Goal: Task Accomplishment & Management: Use online tool/utility

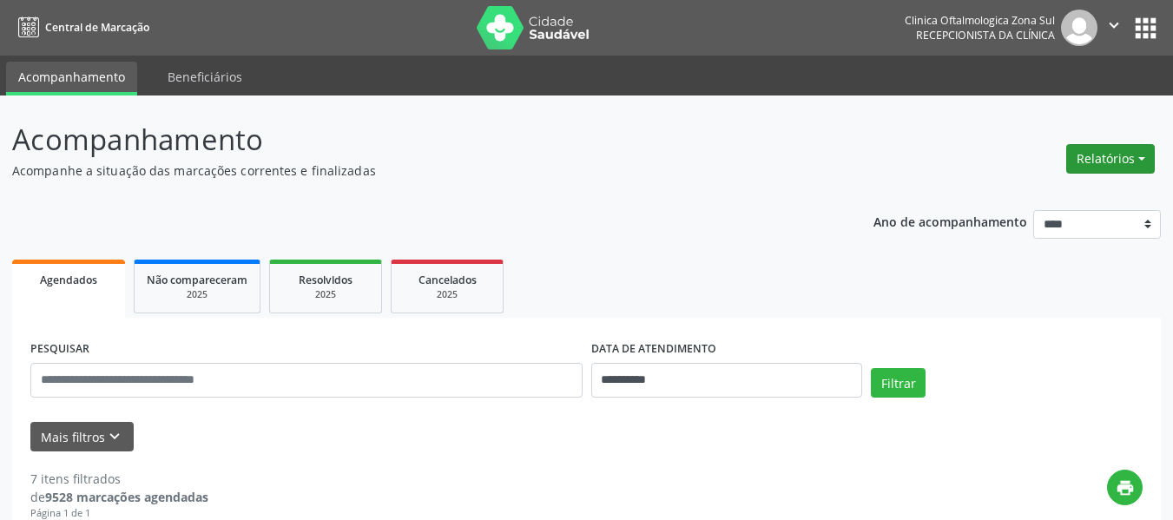
click at [1104, 164] on button "Relatórios" at bounding box center [1110, 159] width 89 height 30
click at [1049, 201] on link "Agendamentos" at bounding box center [1062, 196] width 187 height 24
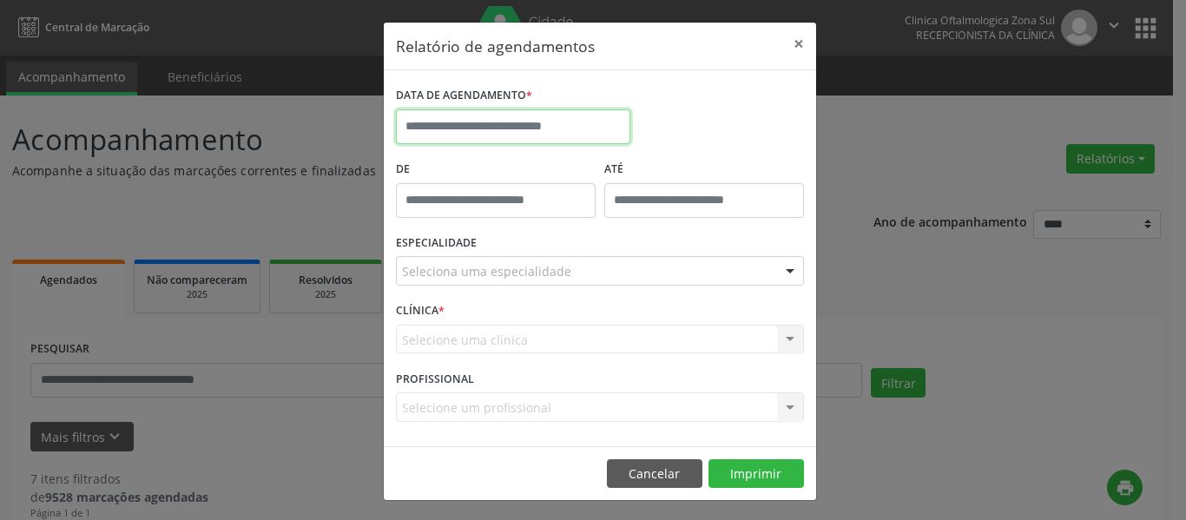
click at [458, 124] on input "text" at bounding box center [513, 126] width 234 height 35
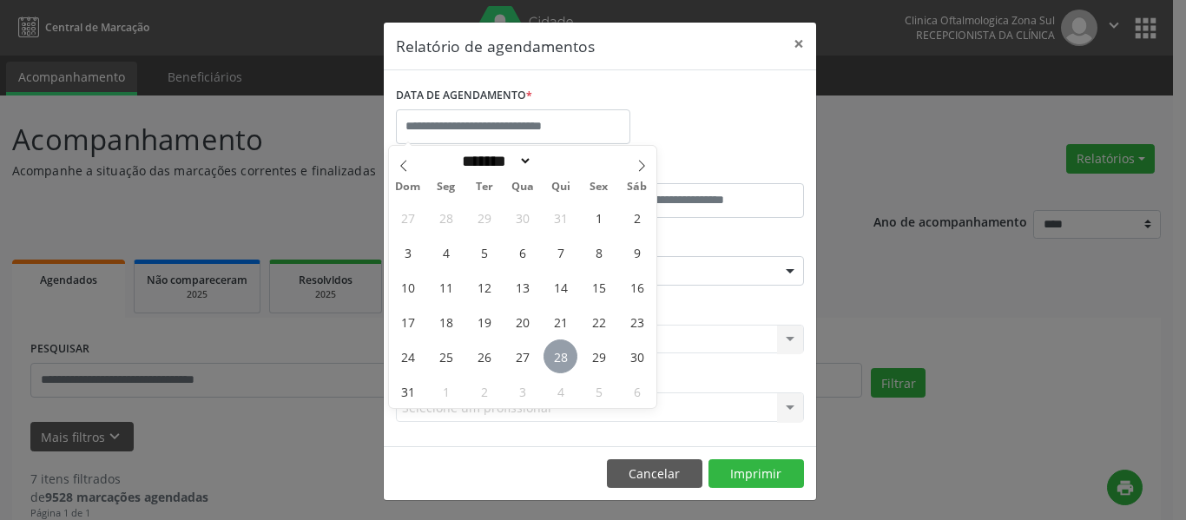
click at [560, 355] on span "28" at bounding box center [560, 356] width 34 height 34
type input "**********"
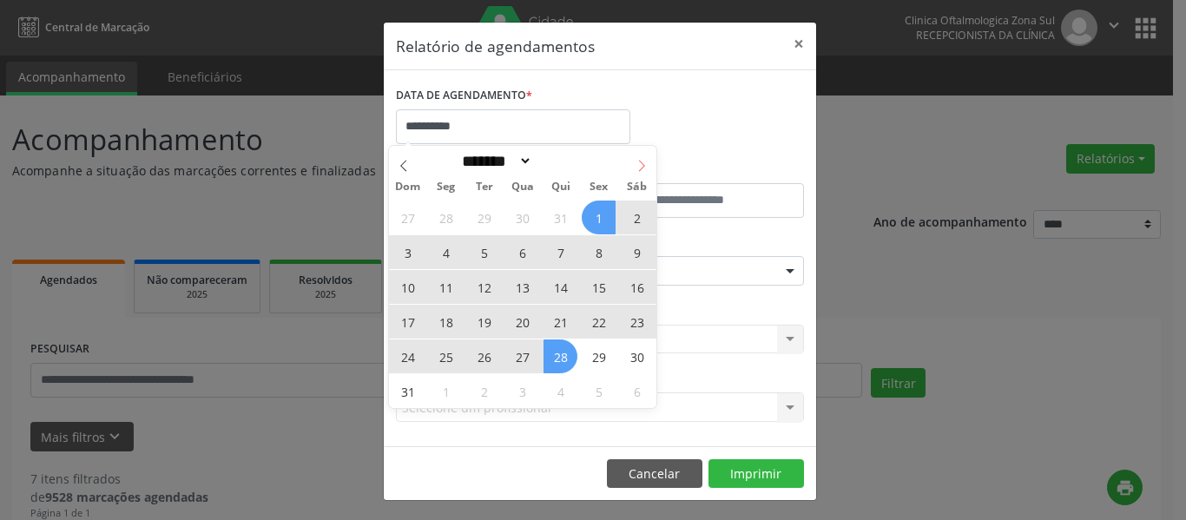
click at [641, 165] on icon at bounding box center [641, 166] width 12 height 12
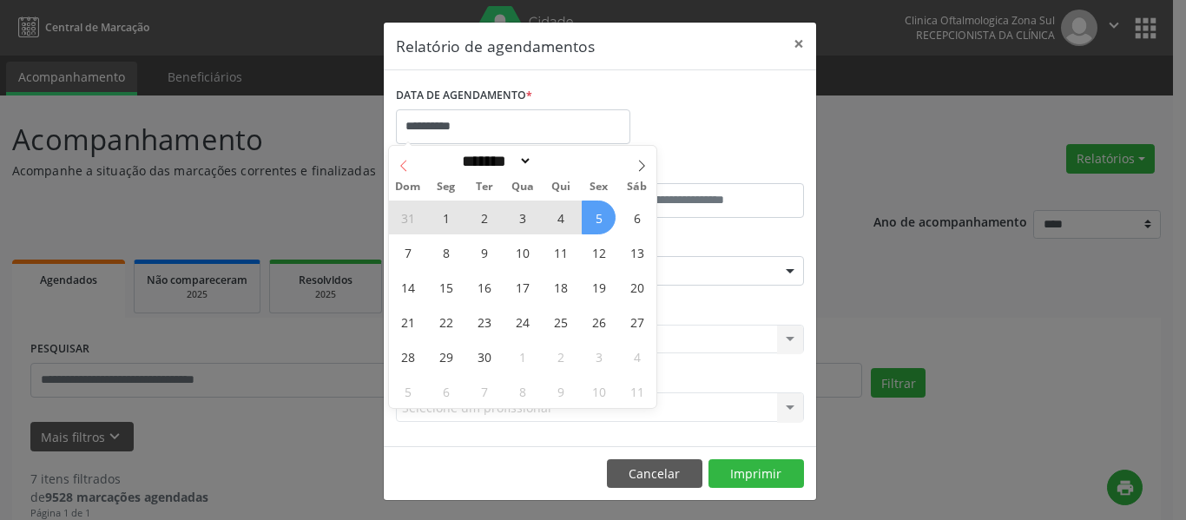
click at [402, 157] on span at bounding box center [404, 161] width 30 height 30
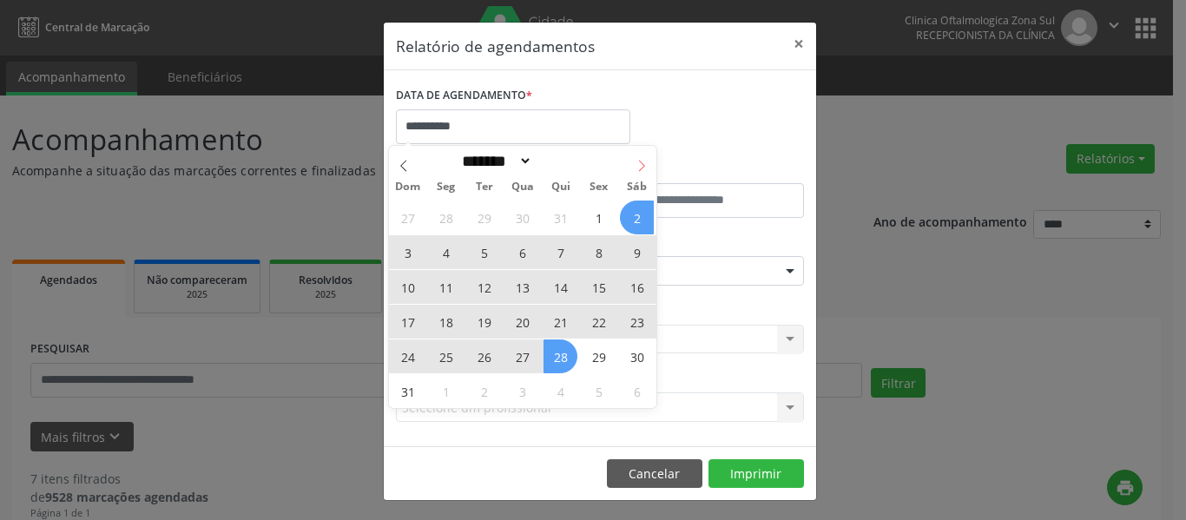
click at [641, 169] on icon at bounding box center [642, 165] width 6 height 11
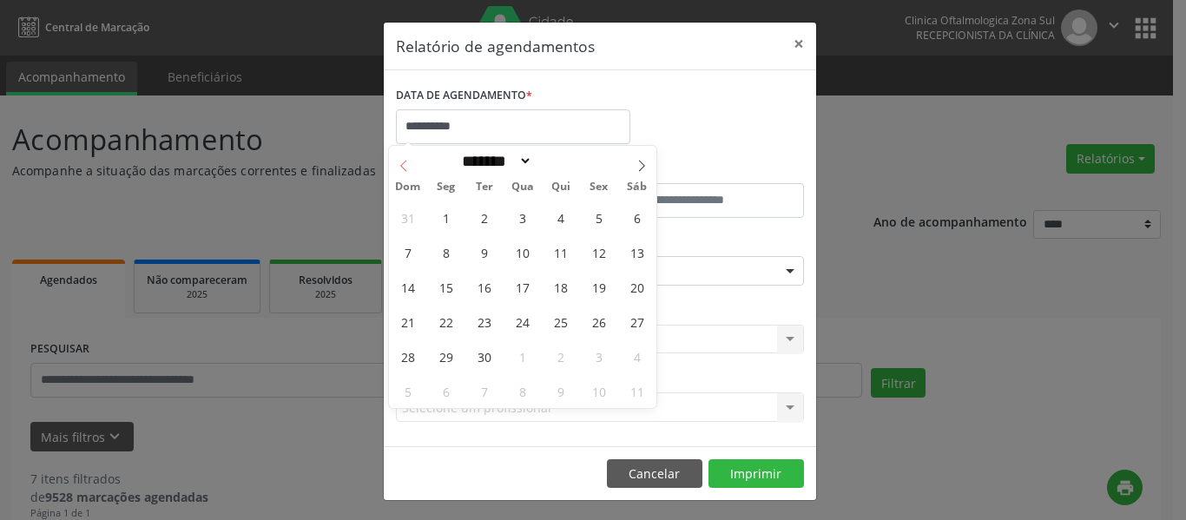
click at [404, 163] on icon at bounding box center [404, 166] width 12 height 12
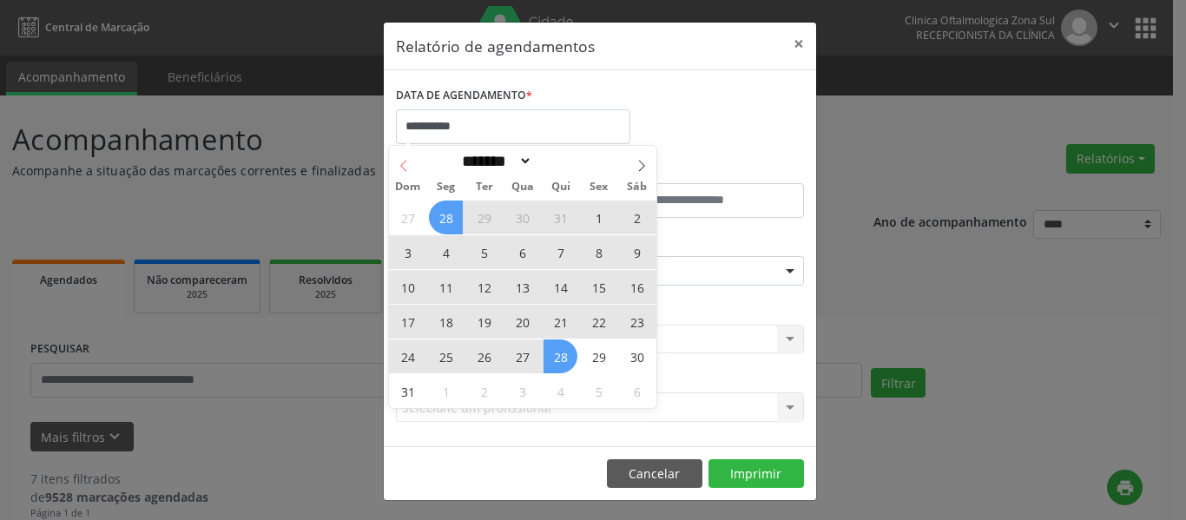
click at [403, 165] on icon at bounding box center [404, 166] width 12 height 12
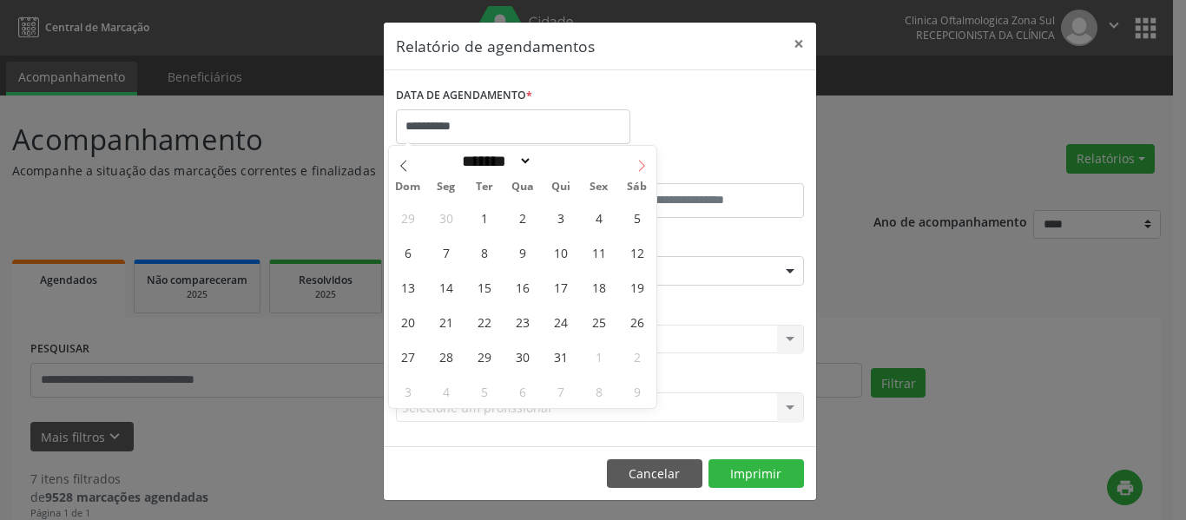
click at [641, 163] on icon at bounding box center [641, 166] width 12 height 12
click at [400, 168] on icon at bounding box center [404, 166] width 12 height 12
select select "*"
click at [568, 358] on span "28" at bounding box center [560, 356] width 34 height 34
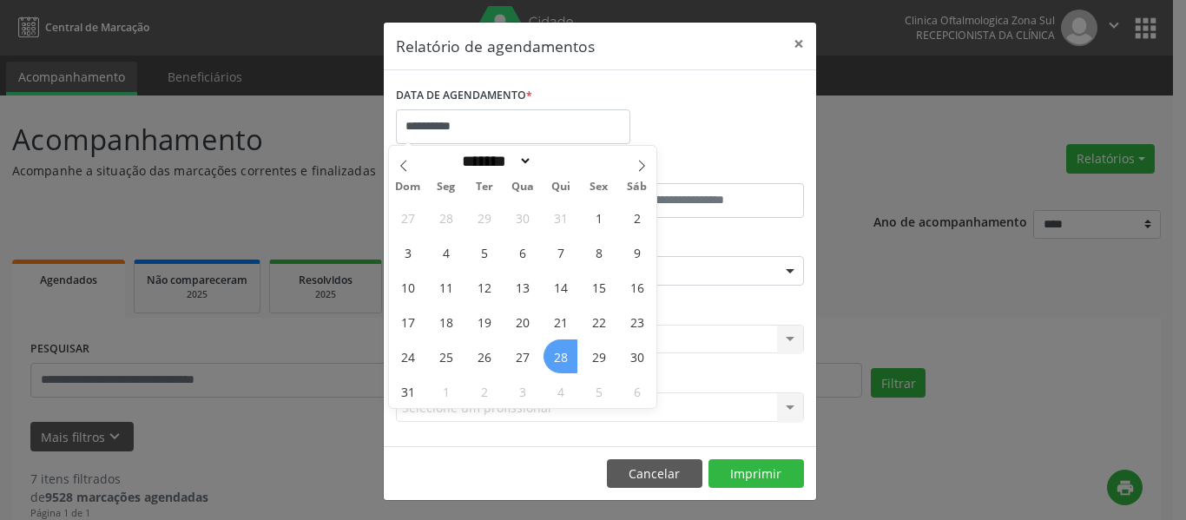
select select "*"
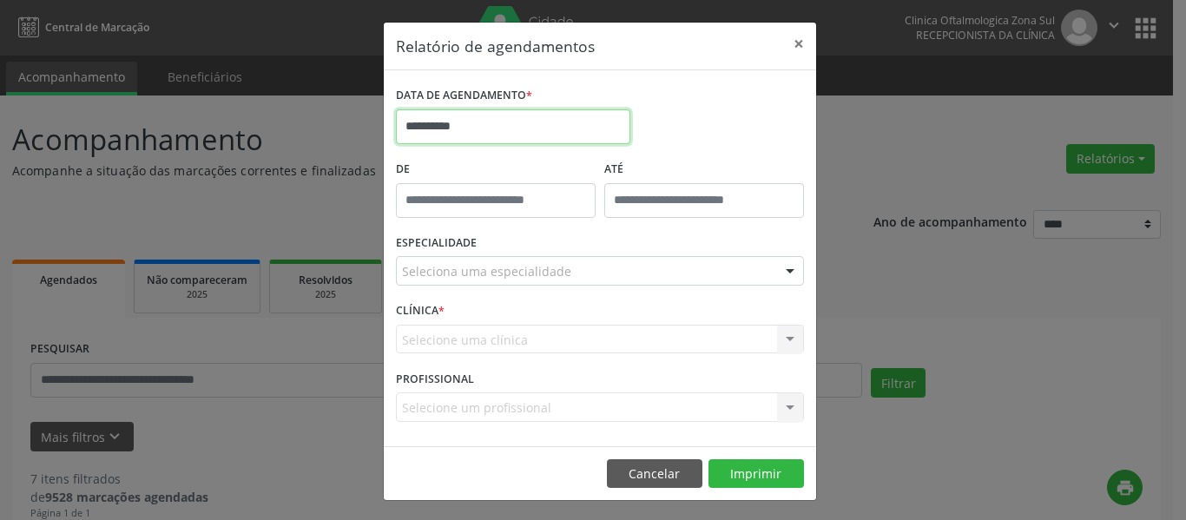
click at [499, 127] on input "**********" at bounding box center [513, 126] width 234 height 35
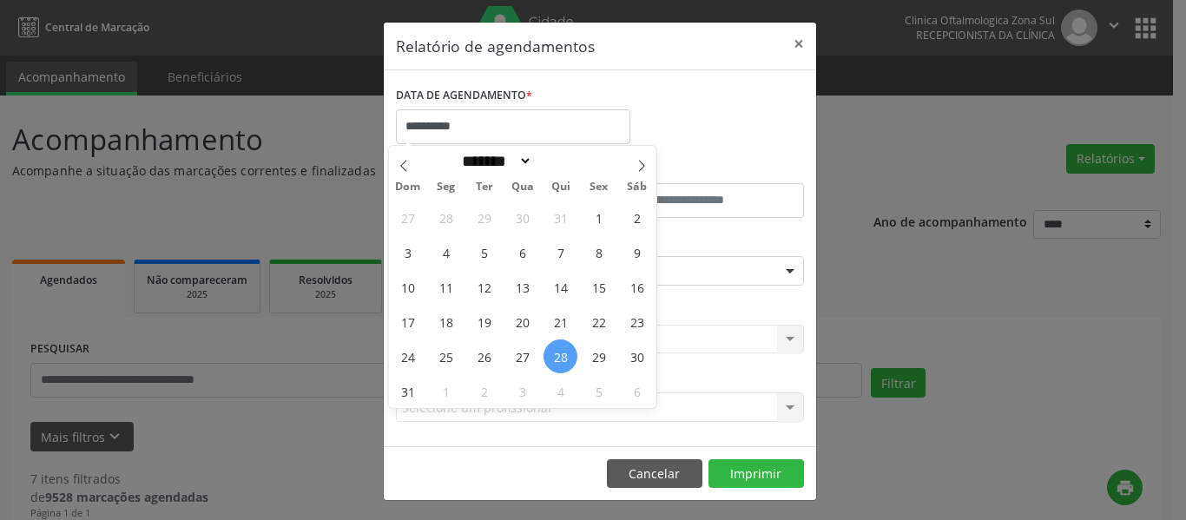
click at [563, 354] on span "28" at bounding box center [560, 356] width 34 height 34
type input "**********"
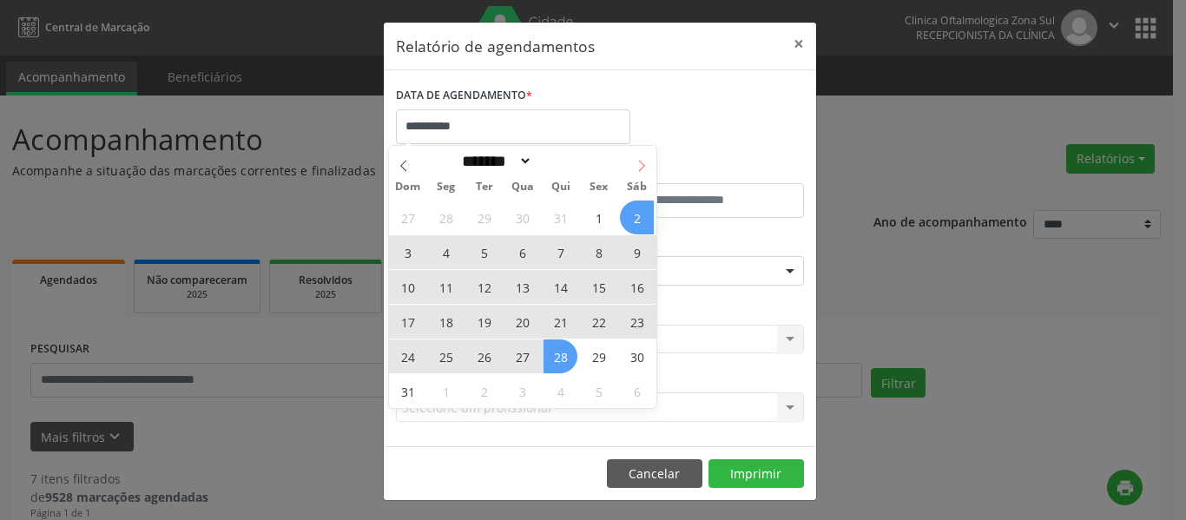
click at [640, 166] on icon at bounding box center [641, 166] width 12 height 12
select select "*"
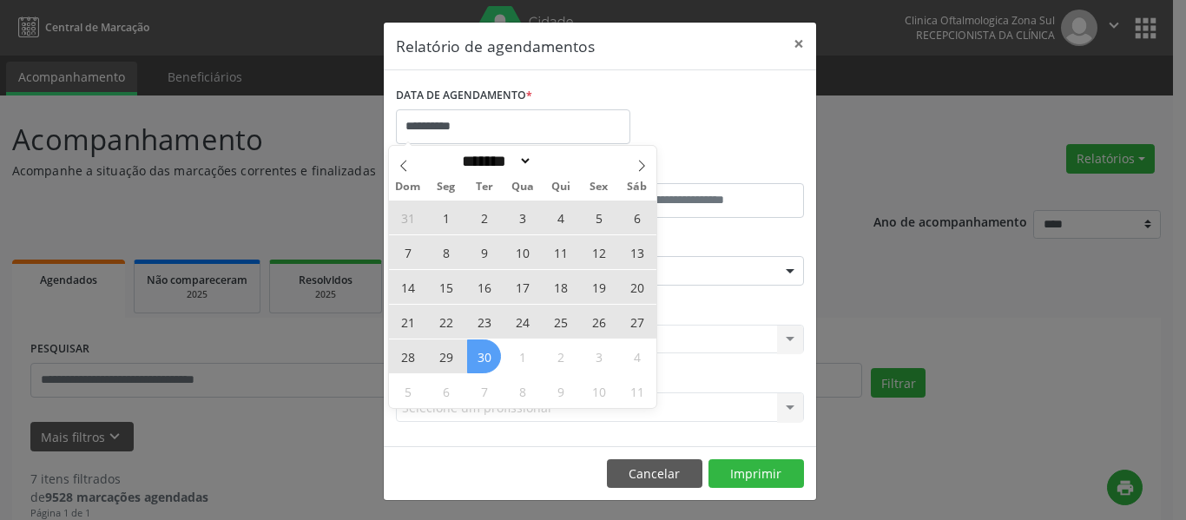
click at [490, 360] on span "30" at bounding box center [484, 356] width 34 height 34
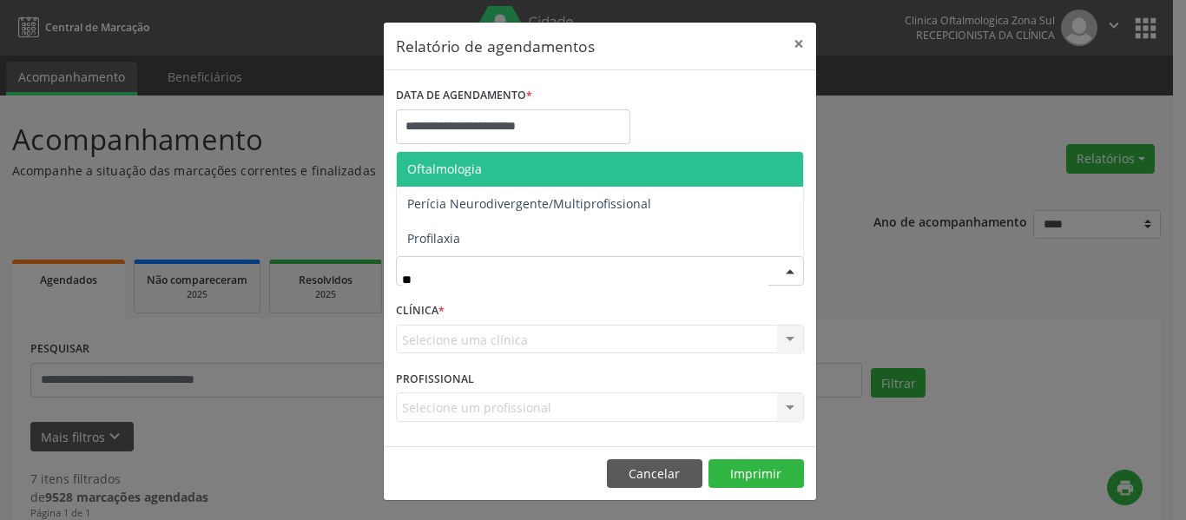
type input "***"
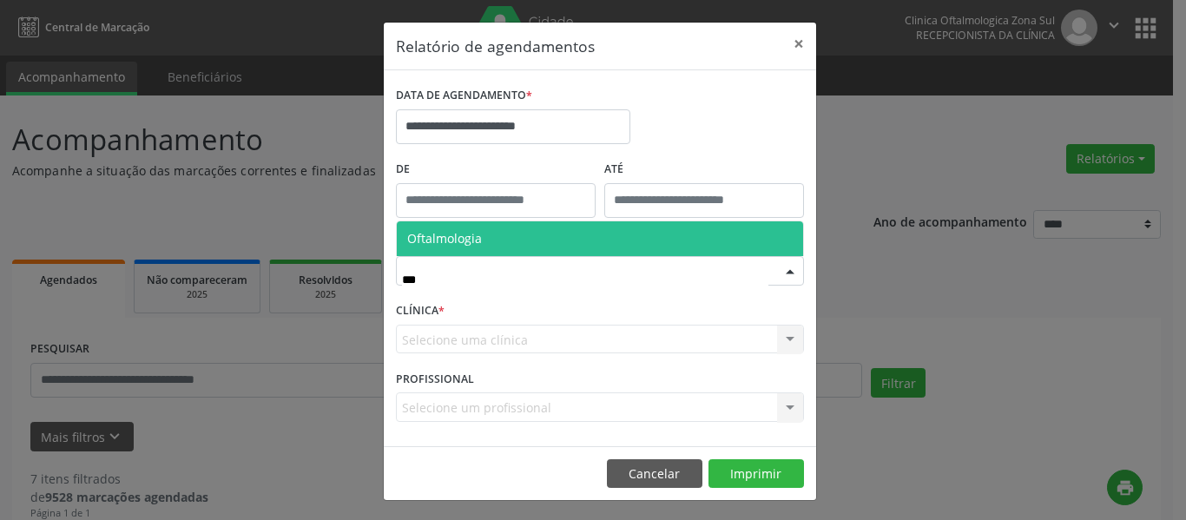
click at [445, 235] on span "Oftalmologia" at bounding box center [444, 238] width 75 height 16
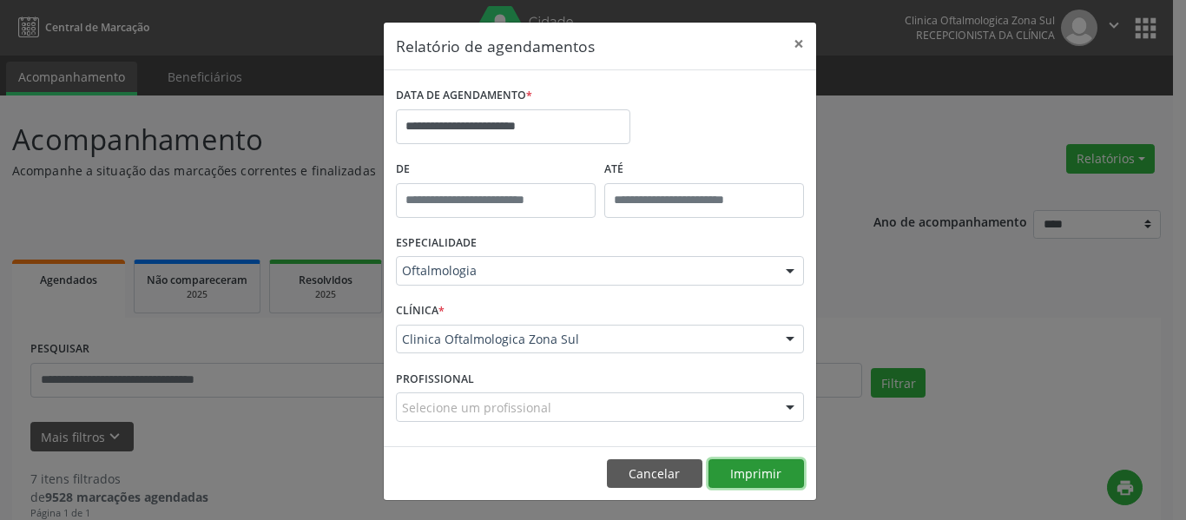
click at [750, 472] on button "Imprimir" at bounding box center [755, 474] width 95 height 30
